Goal: Information Seeking & Learning: Find specific page/section

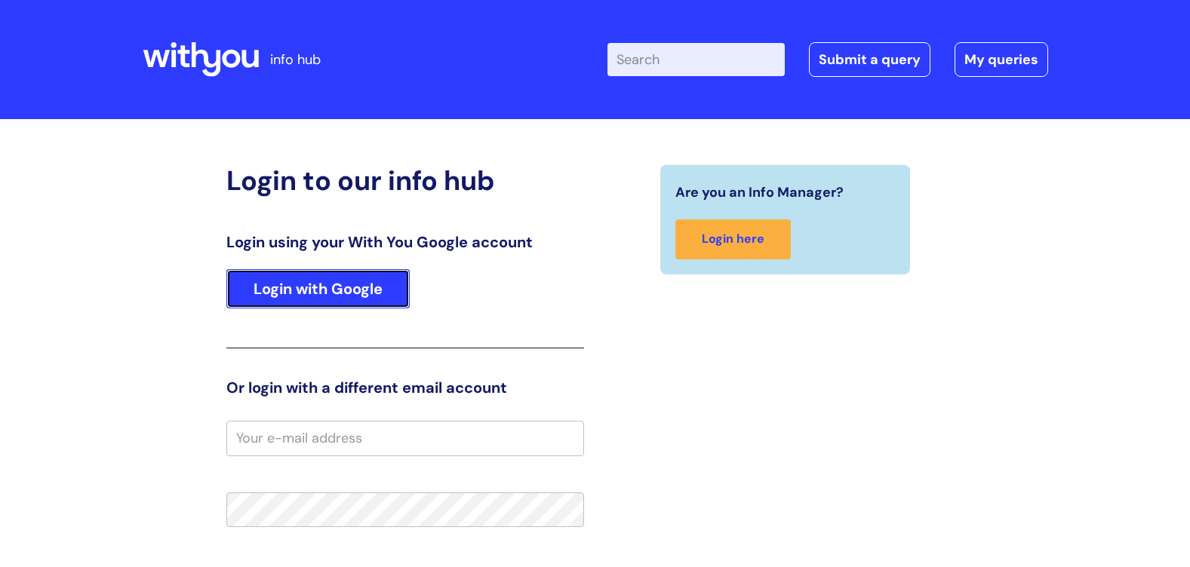
click at [332, 277] on link "Login with Google" at bounding box center [317, 288] width 183 height 39
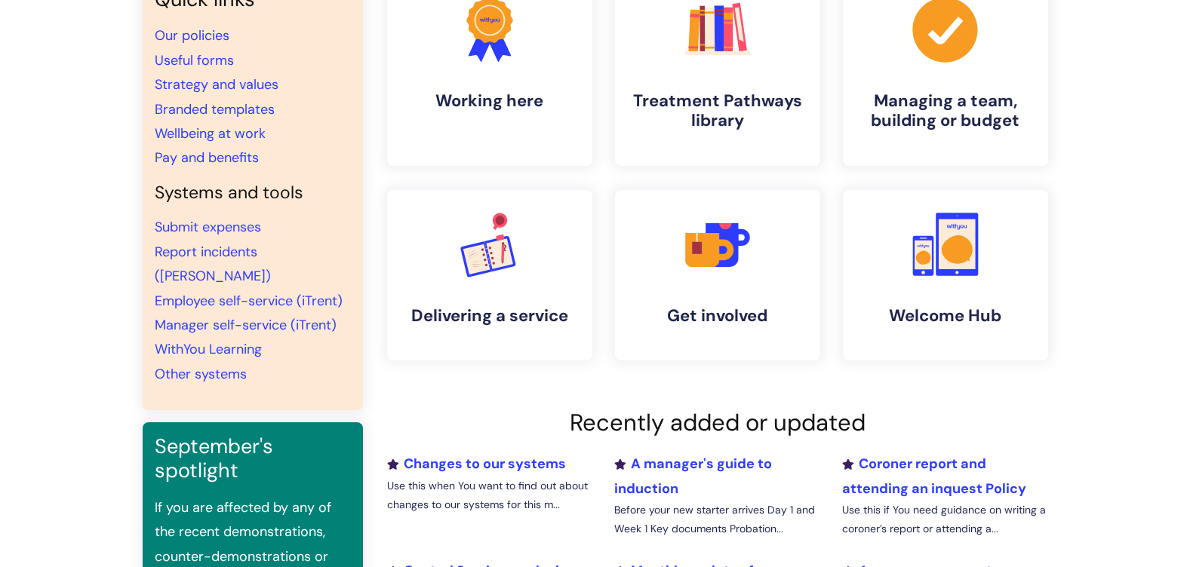
scroll to position [226, 0]
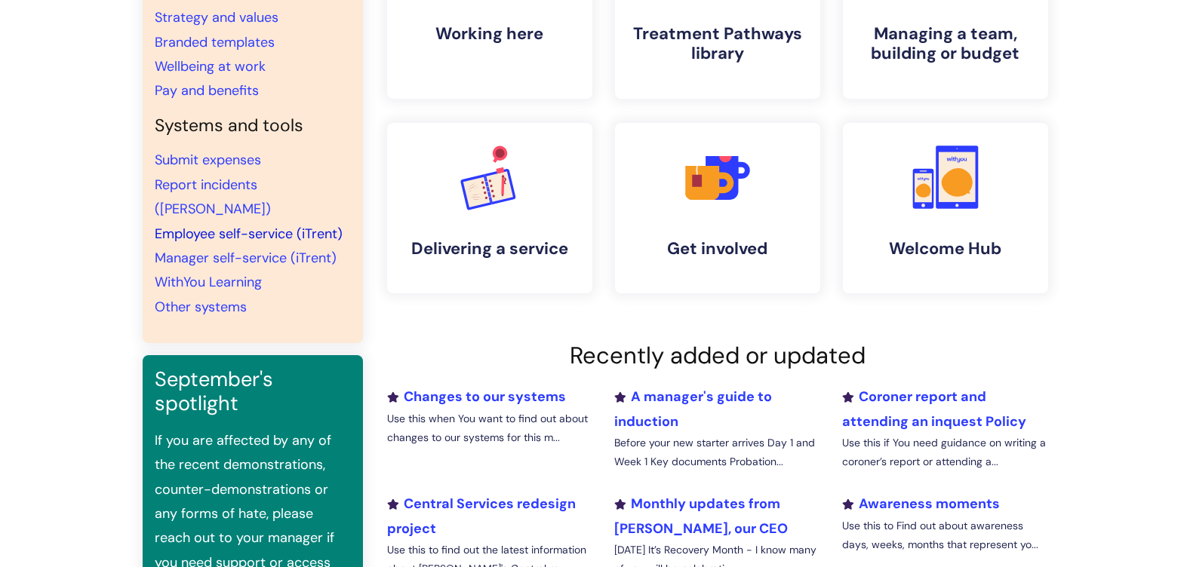
click at [269, 225] on link "Employee self-service (iTrent)" at bounding box center [249, 234] width 188 height 18
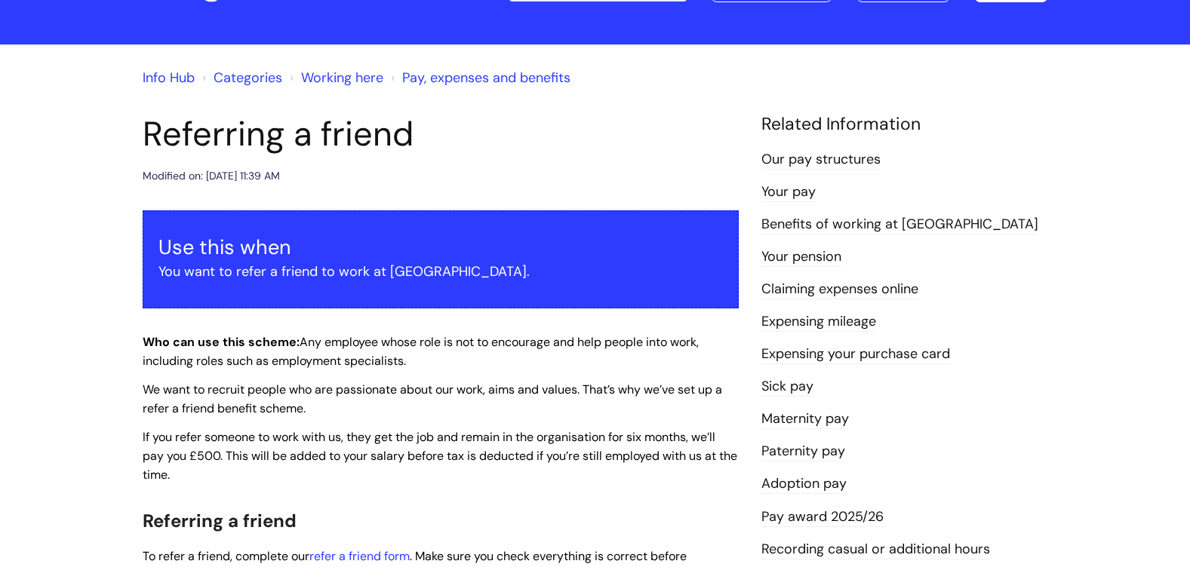
scroll to position [151, 0]
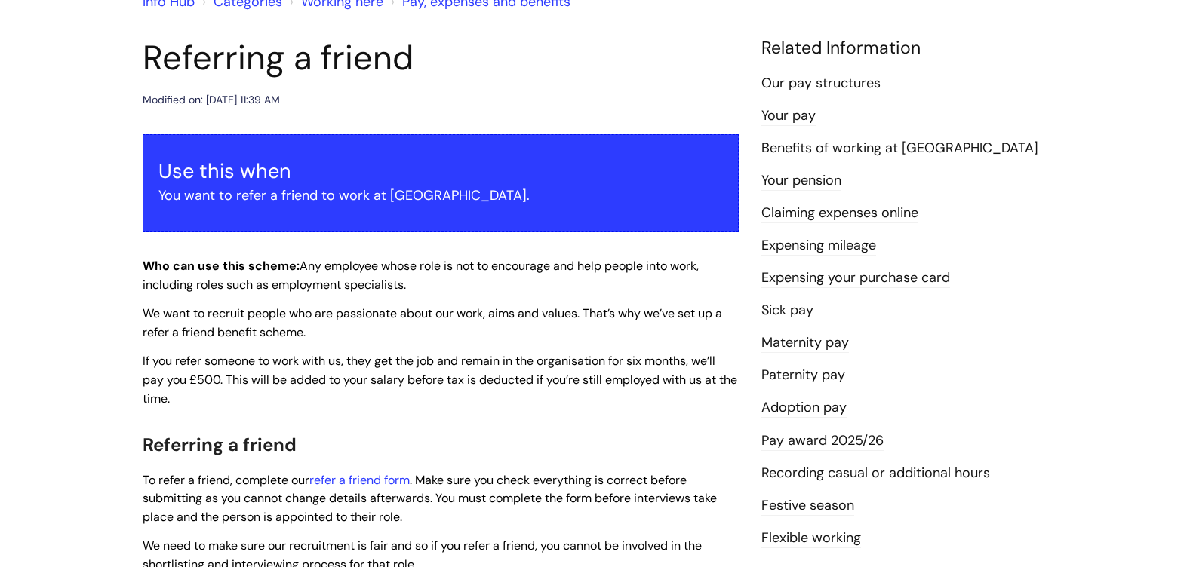
click at [803, 115] on link "Your pay" at bounding box center [788, 116] width 54 height 20
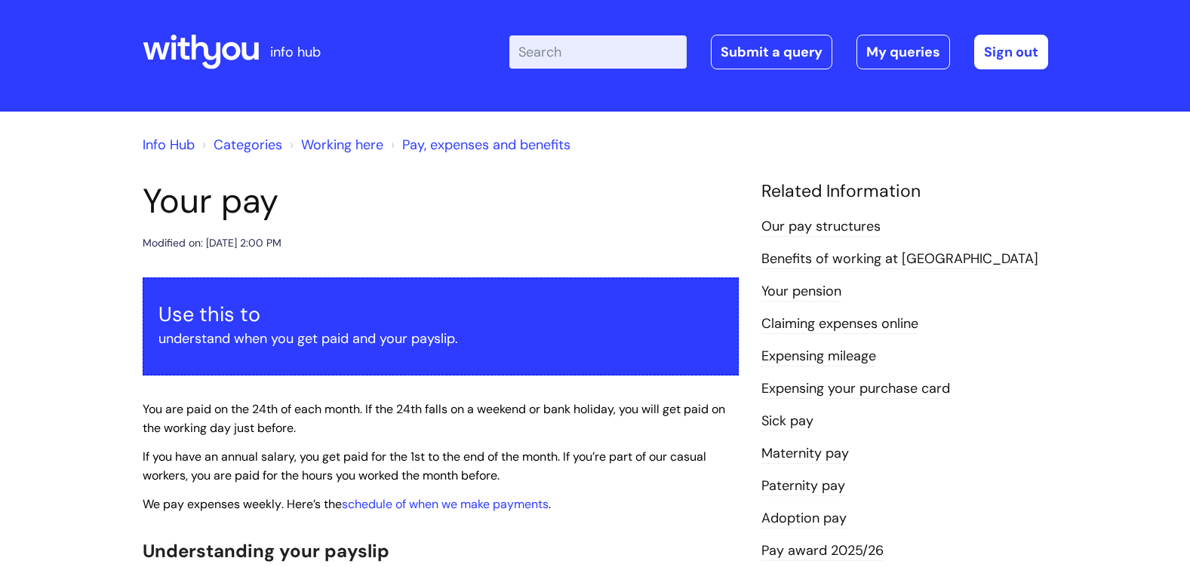
scroll to position [2, 0]
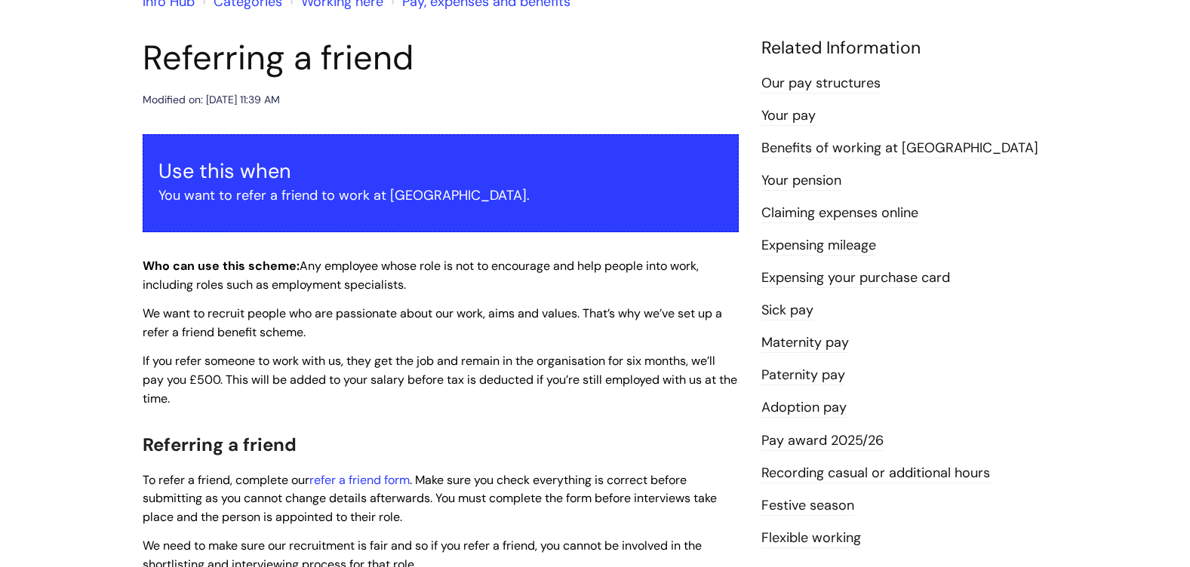
scroll to position [75, 0]
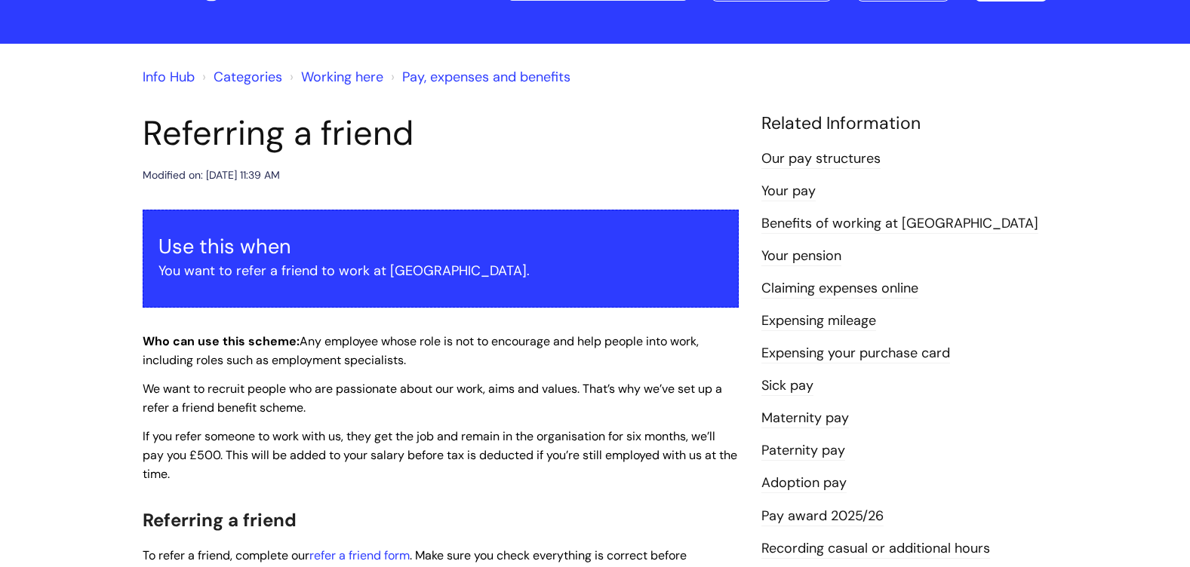
click at [425, 74] on link "Pay, expenses and benefits" at bounding box center [486, 77] width 168 height 18
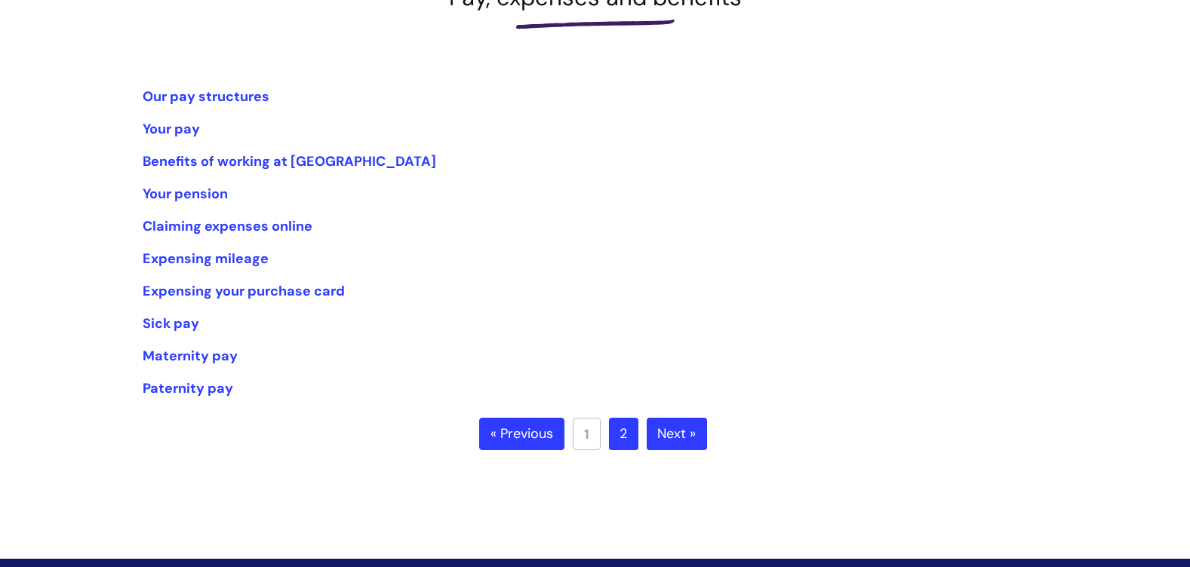
scroll to position [226, 0]
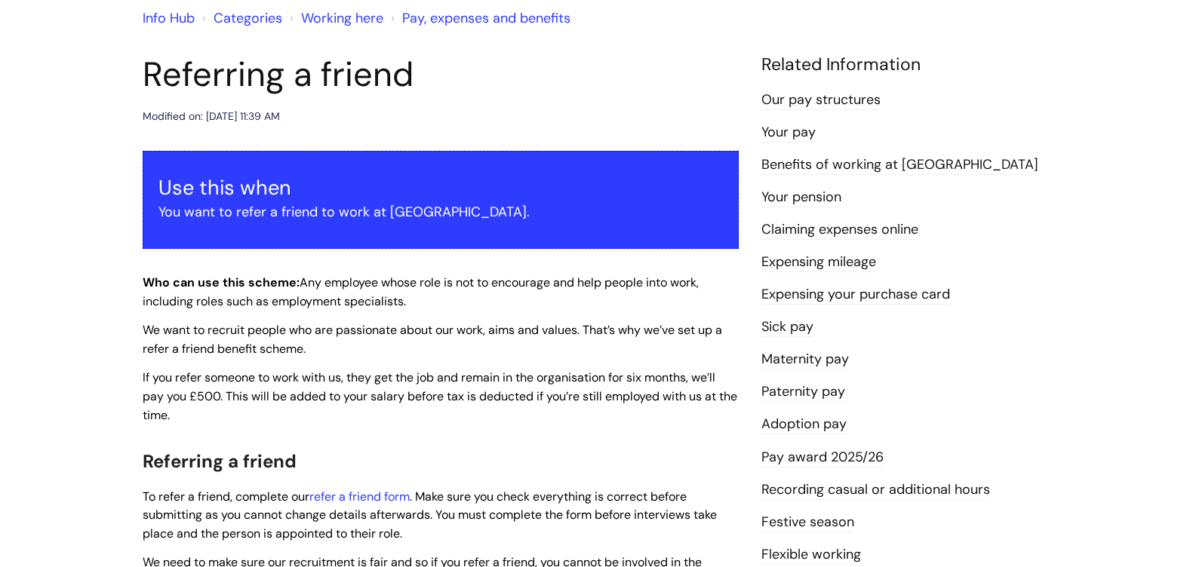
scroll to position [302, 0]
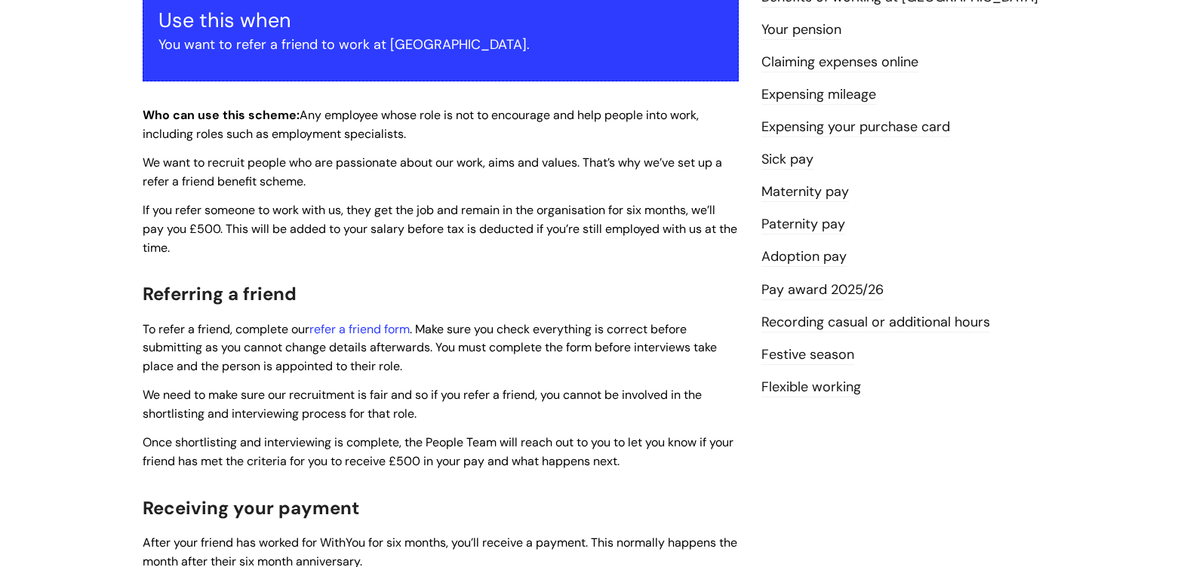
click at [815, 352] on link "Festive season" at bounding box center [807, 356] width 93 height 20
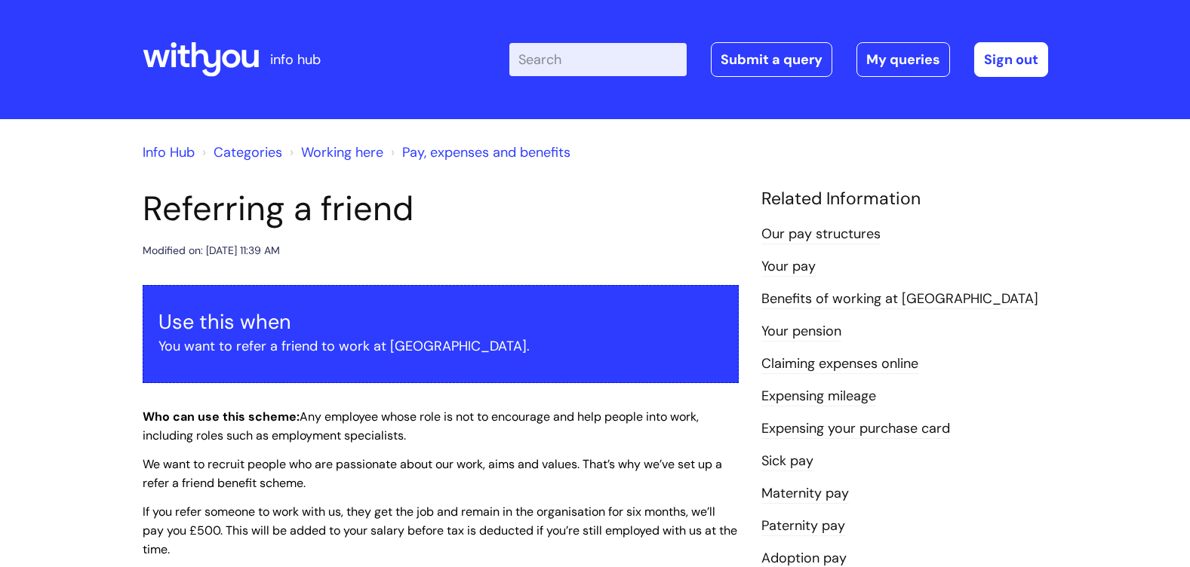
click at [161, 150] on link "Info Hub" at bounding box center [169, 152] width 52 height 18
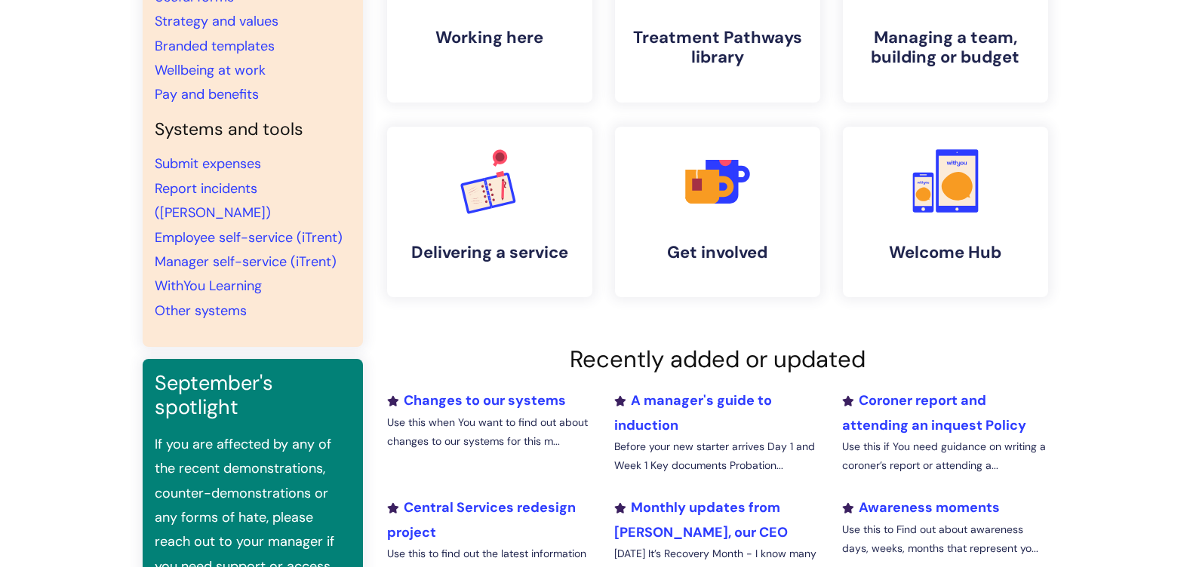
scroll to position [226, 0]
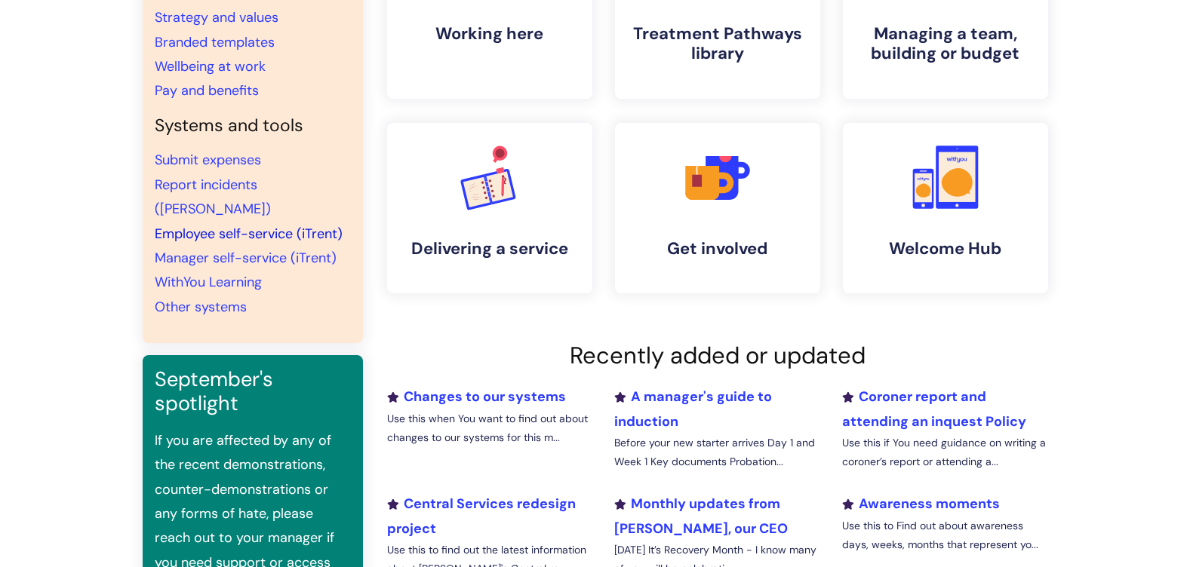
click at [244, 225] on link "Employee self-service (iTrent)" at bounding box center [249, 234] width 188 height 18
